Goal: Task Accomplishment & Management: Complete application form

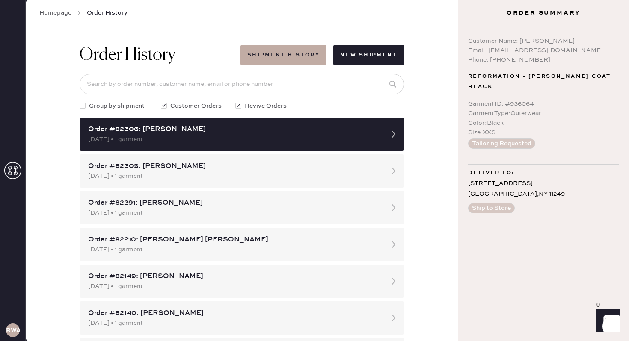
click at [15, 169] on use at bounding box center [12, 170] width 17 height 17
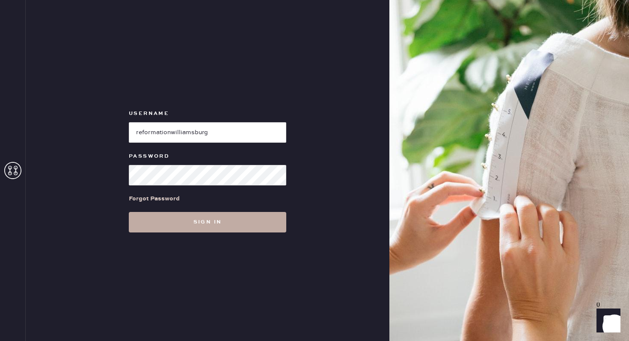
click at [208, 226] on button "Sign in" at bounding box center [207, 222] width 157 height 21
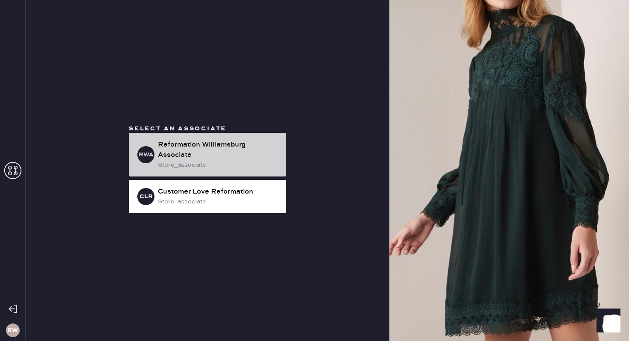
click at [240, 128] on div "Select an associate RWA Reformation [GEOGRAPHIC_DATA] Associate store_associate…" at bounding box center [207, 170] width 171 height 92
click at [227, 151] on div "Reformation Williamsburg Associate" at bounding box center [218, 150] width 121 height 21
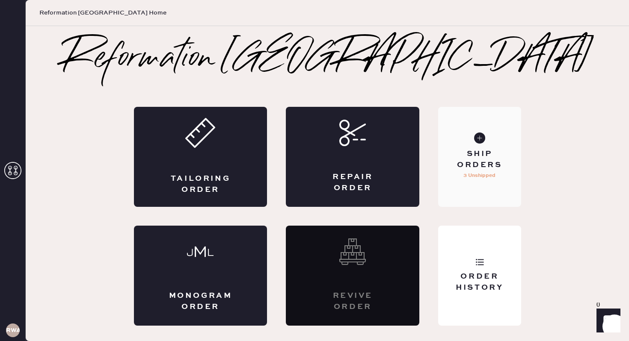
click at [447, 179] on div "Ship Orders 3 Unshipped" at bounding box center [479, 157] width 83 height 100
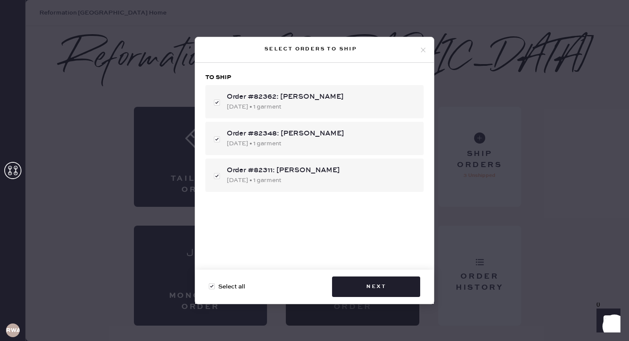
click at [426, 47] on icon at bounding box center [423, 50] width 8 height 8
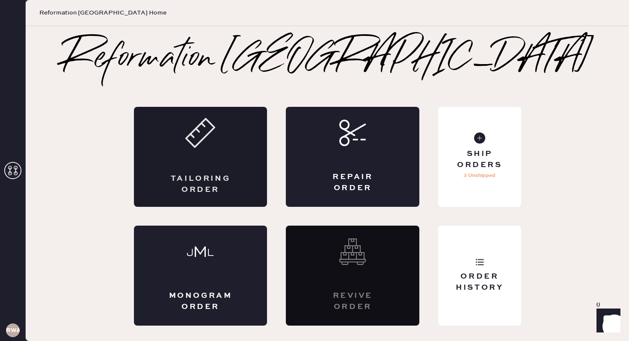
click at [228, 194] on div "Tailoring Order" at bounding box center [200, 184] width 65 height 21
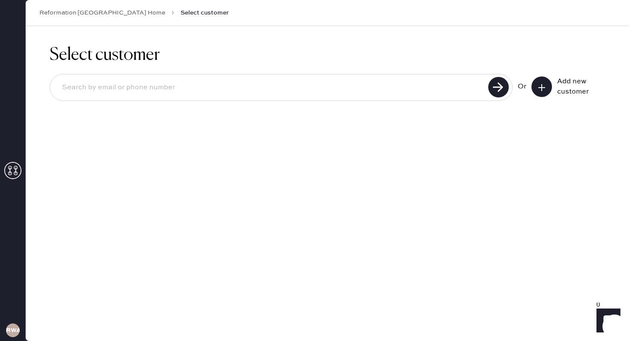
click at [338, 95] on input at bounding box center [270, 88] width 430 height 20
type input "[EMAIL_ADDRESS][DOMAIN_NAME]"
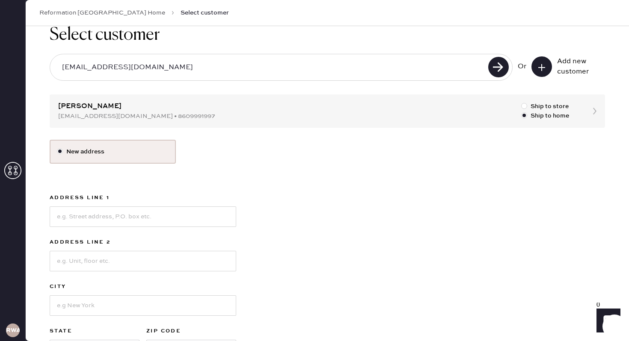
scroll to position [6, 0]
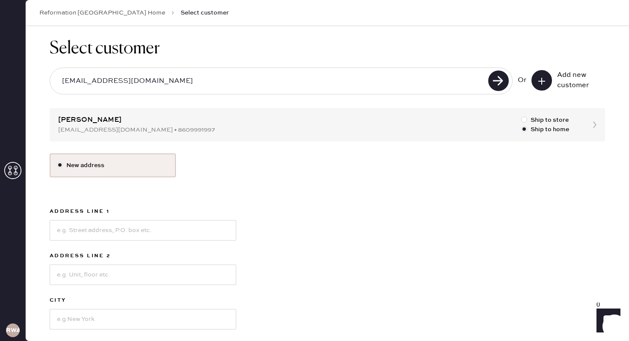
click at [230, 113] on div "Select customer [EMAIL_ADDRESS][DOMAIN_NAME] Or Add new customer [PERSON_NAME] …" at bounding box center [327, 222] width 603 height 404
click at [61, 163] on div at bounding box center [60, 165] width 6 height 6
click at [57, 161] on input "New address" at bounding box center [57, 161] width 0 height 0
click at [61, 165] on div at bounding box center [60, 165] width 6 height 6
click at [57, 161] on input "New address" at bounding box center [57, 161] width 0 height 0
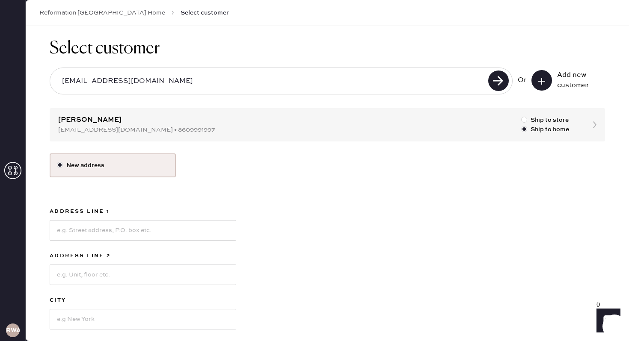
click at [92, 166] on label "New address" at bounding box center [113, 165] width 112 height 9
click at [57, 161] on input "New address" at bounding box center [57, 161] width 0 height 0
click at [524, 119] on div at bounding box center [524, 120] width 6 height 6
click at [521, 116] on input "Ship to store" at bounding box center [521, 115] width 0 height 0
radio input "true"
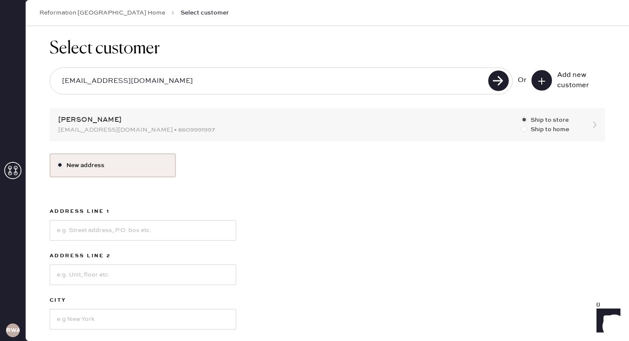
scroll to position [0, 0]
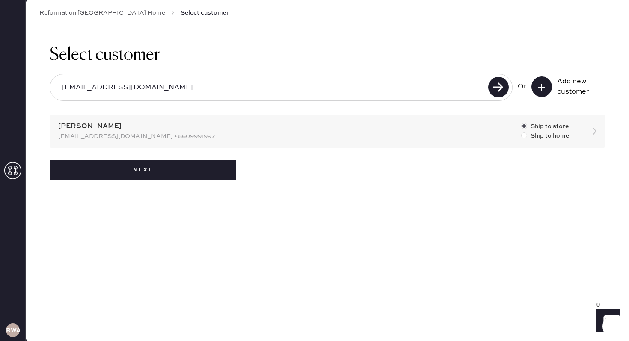
click at [526, 135] on div at bounding box center [524, 136] width 6 height 6
click at [521, 132] on input "Ship to home" at bounding box center [521, 131] width 0 height 0
radio input "true"
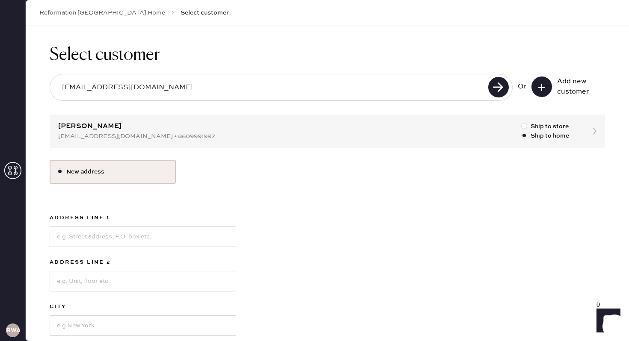
click at [108, 169] on label "New address" at bounding box center [113, 171] width 112 height 9
click at [57, 168] on input "New address" at bounding box center [57, 167] width 0 height 0
click at [133, 234] on input at bounding box center [143, 237] width 186 height 21
click at [244, 192] on div "New address Address Line 1 Address Line 2 City State Select [GEOGRAPHIC_DATA] […" at bounding box center [327, 285] width 555 height 251
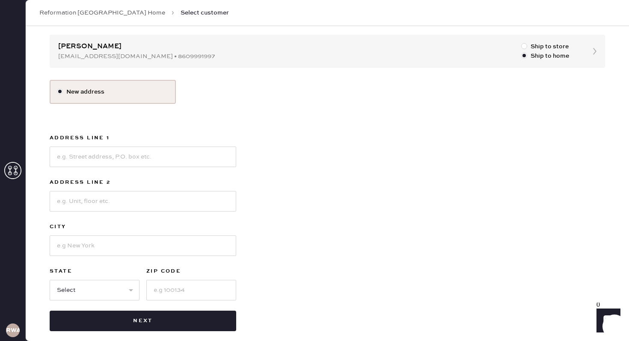
scroll to position [89, 0]
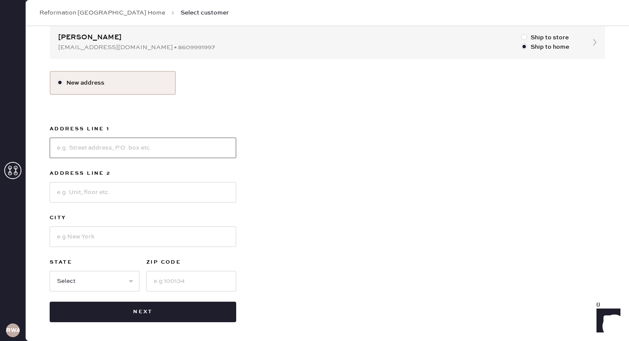
click at [178, 158] on input at bounding box center [143, 148] width 186 height 21
type input "[STREET_ADDRESS]"
click at [167, 234] on input at bounding box center [143, 237] width 186 height 21
type input "[GEOGRAPHIC_DATA]"
click at [173, 278] on input at bounding box center [191, 281] width 90 height 21
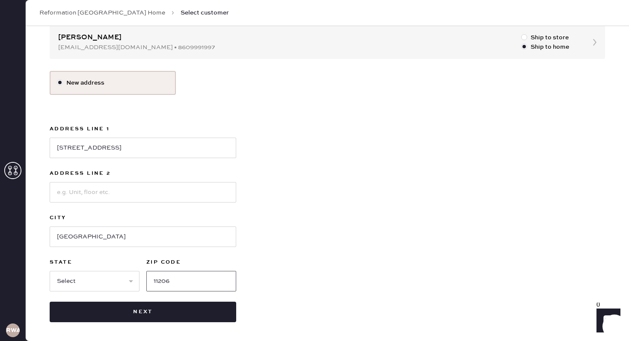
type input "11206"
click at [112, 287] on select "Select AK AL AR AZ CA CO CT [GEOGRAPHIC_DATA] DE FL [GEOGRAPHIC_DATA] HI [GEOGR…" at bounding box center [95, 281] width 90 height 21
select select "NY"
click at [50, 271] on select "Select AK AL AR AZ CA CO CT [GEOGRAPHIC_DATA] DE FL [GEOGRAPHIC_DATA] HI [GEOGR…" at bounding box center [95, 281] width 90 height 21
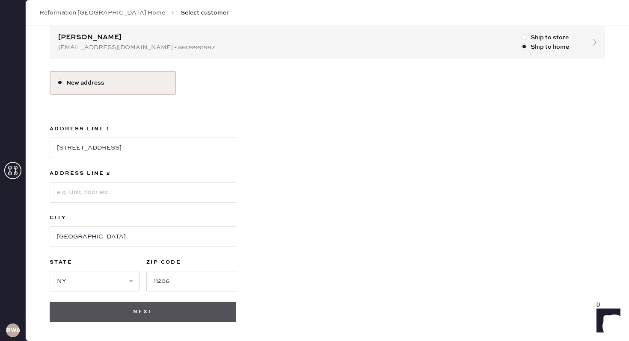
click at [185, 315] on button "Next" at bounding box center [143, 312] width 186 height 21
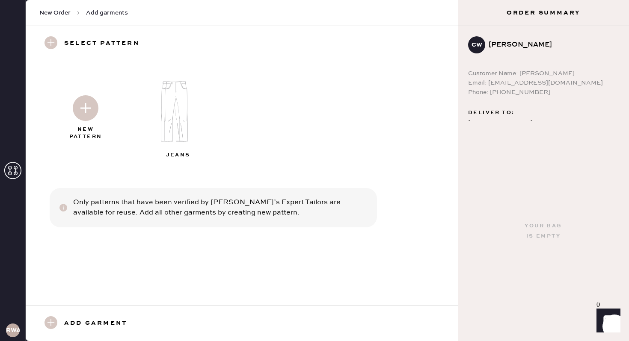
click at [85, 114] on img at bounding box center [86, 108] width 26 height 26
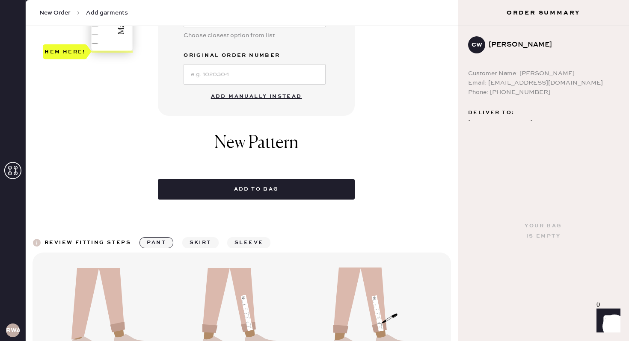
scroll to position [277, 0]
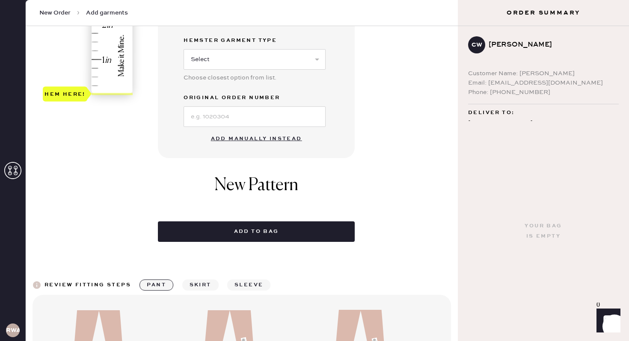
click at [249, 142] on button "Add manually instead" at bounding box center [256, 138] width 101 height 17
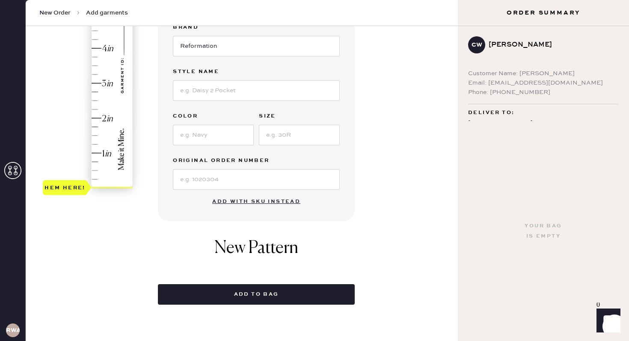
scroll to position [0, 0]
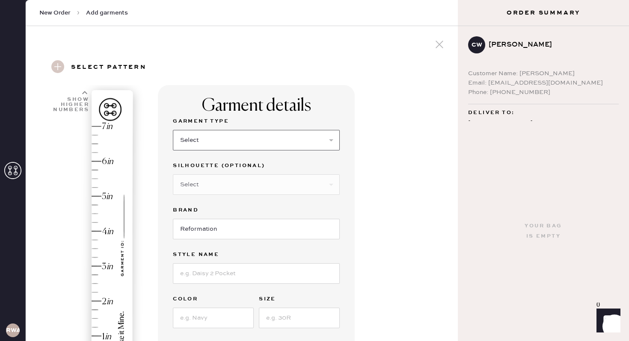
click at [275, 149] on select "Select Basic Skirt Jeans Leggings Pants Shorts Basic Sleeved Dress Basic Sleeve…" at bounding box center [256, 140] width 167 height 21
select select "2"
click at [173, 130] on select "Select Basic Skirt Jeans Leggings Pants Shorts Basic Sleeved Dress Basic Sleeve…" at bounding box center [256, 140] width 167 height 21
click at [239, 181] on select "Select Shorts Cropped Flare Boot Cut Straight Skinny Other" at bounding box center [256, 185] width 167 height 21
select select "7"
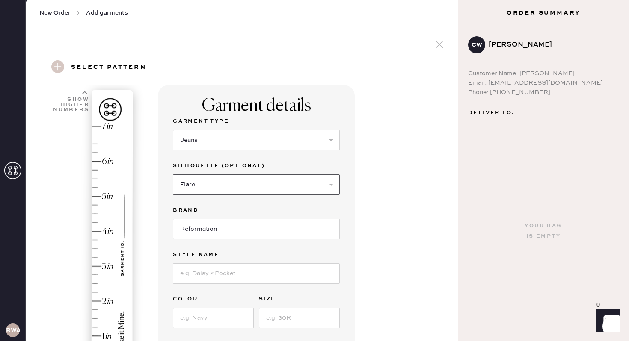
click at [173, 175] on select "Select Shorts Cropped Flare Boot Cut Straight Skinny Other" at bounding box center [256, 185] width 167 height 21
click at [219, 273] on input at bounding box center [256, 273] width 167 height 21
type input "[PERSON_NAME] LOW RISE SLOUCHY WIDE LEG JEANS"
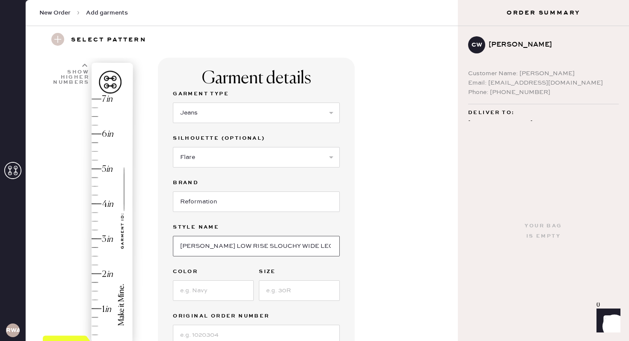
scroll to position [35, 0]
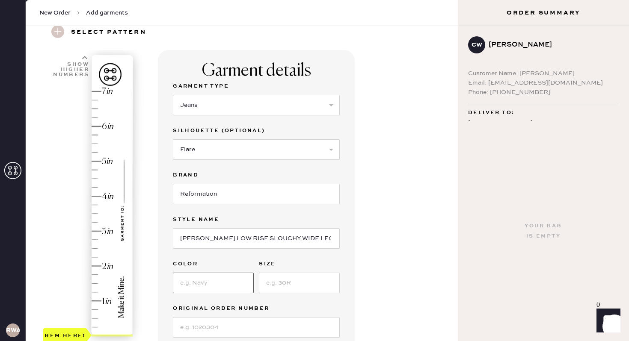
click at [201, 282] on input at bounding box center [213, 283] width 81 height 21
type input "[US_STATE] NO WAISTBAND"
click at [283, 285] on input at bounding box center [299, 283] width 81 height 21
type input "27"
click at [399, 265] on div "Garment details Garment Type Select Basic Skirt Jeans Leggings Pants Shorts Bas…" at bounding box center [304, 293] width 293 height 486
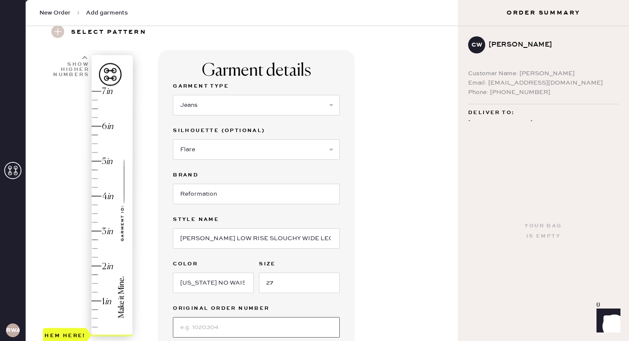
click at [232, 328] on input at bounding box center [256, 327] width 167 height 21
type input "S30965331"
type input "2.5"
click at [100, 248] on div "Hem here!" at bounding box center [88, 214] width 91 height 252
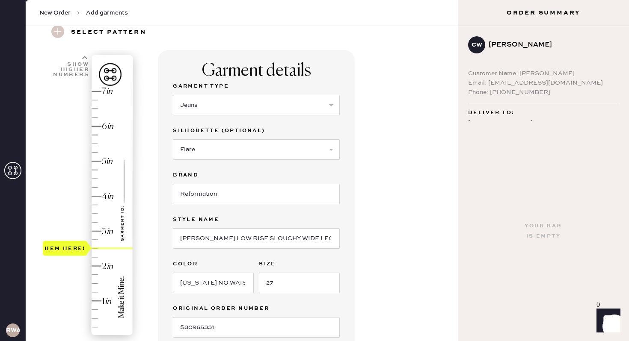
click at [420, 227] on div "Garment details Garment Type Select Basic Skirt Jeans Leggings Pants Shorts Bas…" at bounding box center [304, 293] width 293 height 486
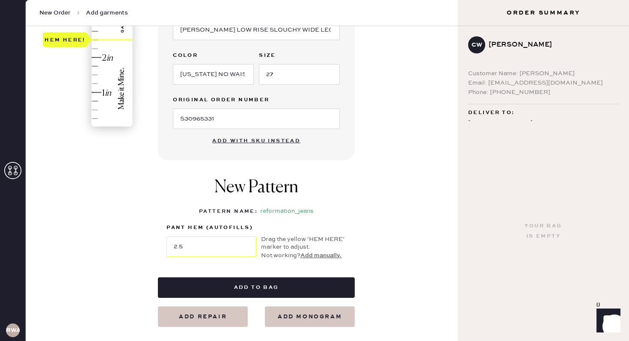
scroll to position [245, 0]
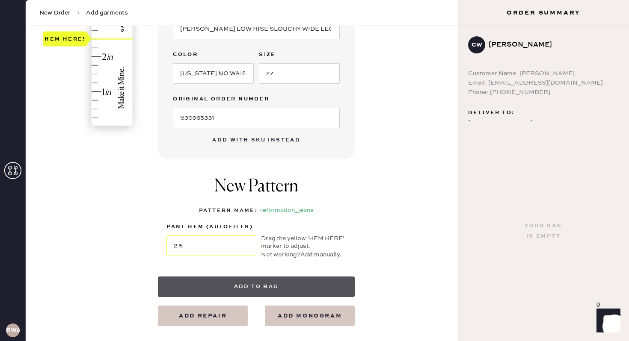
click at [275, 287] on button "Add to bag" at bounding box center [256, 287] width 197 height 21
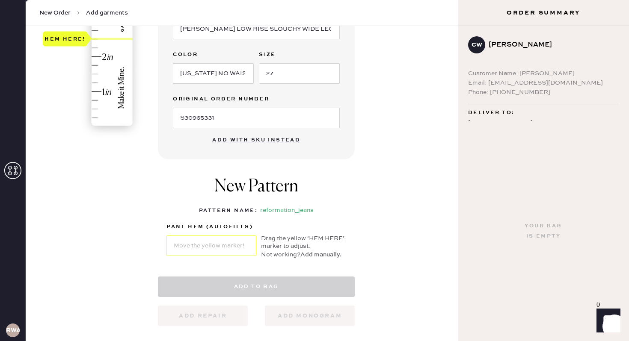
select select "2"
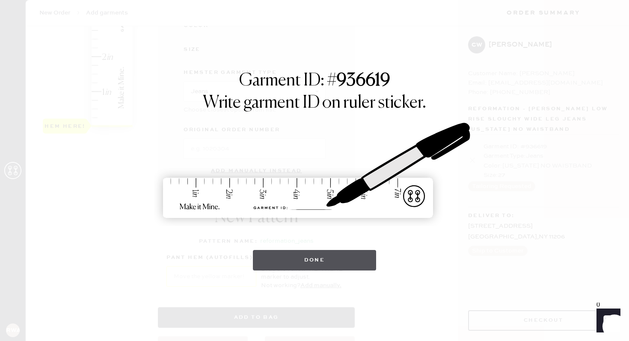
click at [322, 256] on button "Done" at bounding box center [315, 260] width 124 height 21
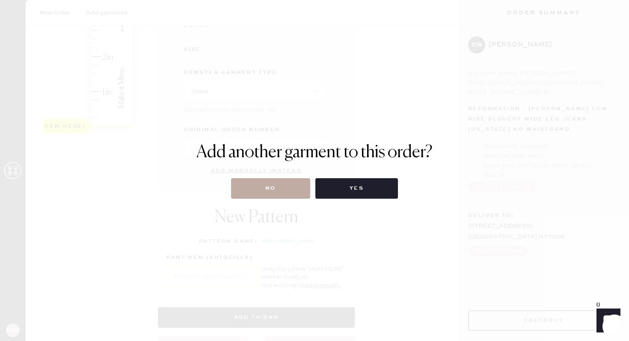
click at [276, 187] on button "No" at bounding box center [270, 188] width 79 height 21
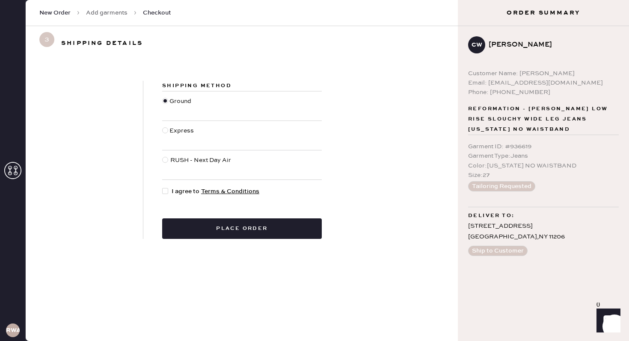
click at [169, 192] on div at bounding box center [166, 191] width 9 height 9
click at [163, 187] on input "I agree to Terms & Conditions" at bounding box center [162, 187] width 0 height 0
checkbox input "true"
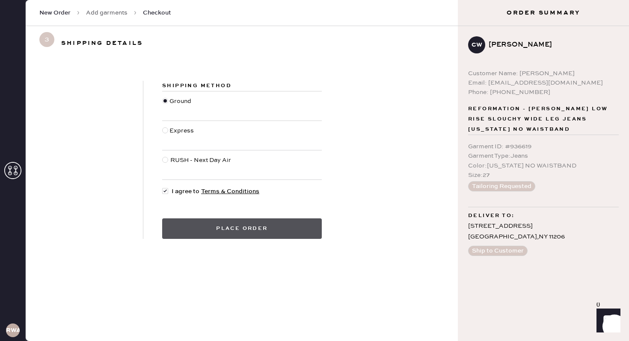
click at [265, 230] on button "Place order" at bounding box center [242, 229] width 160 height 21
